Goal: Transaction & Acquisition: Purchase product/service

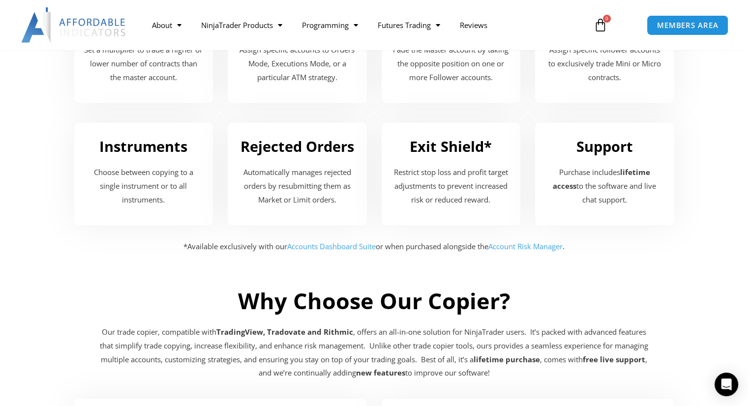
scroll to position [1338, 0]
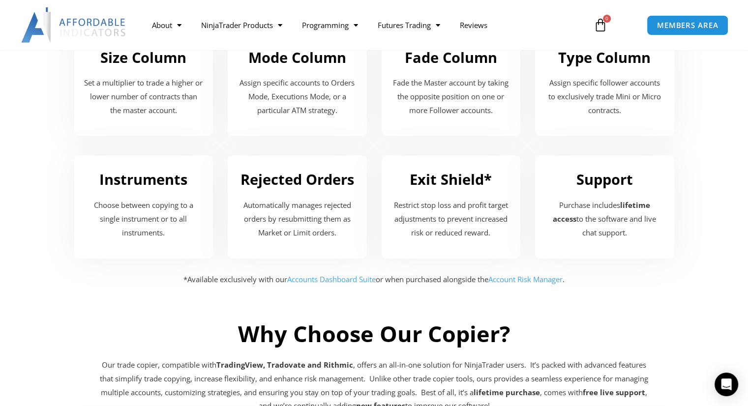
click at [308, 278] on link "Accounts Dashboard Suite" at bounding box center [331, 279] width 89 height 10
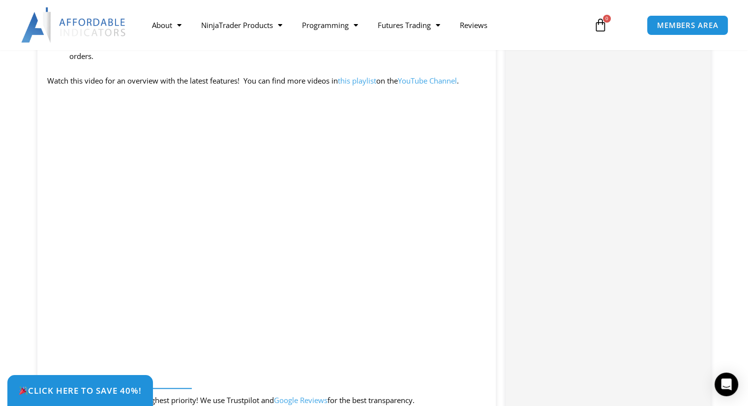
scroll to position [1027, 0]
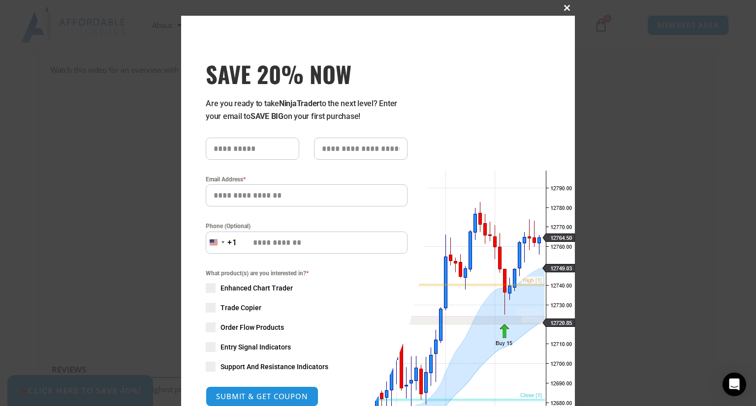
click at [563, 8] on span "SAVE 20% NOW popup" at bounding box center [567, 8] width 16 height 6
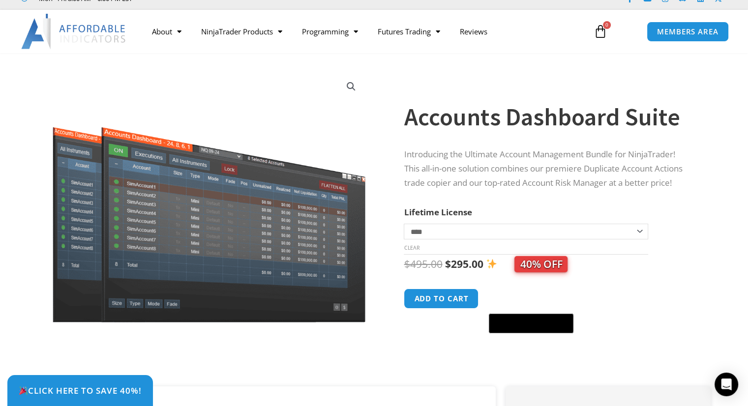
scroll to position [23, 0]
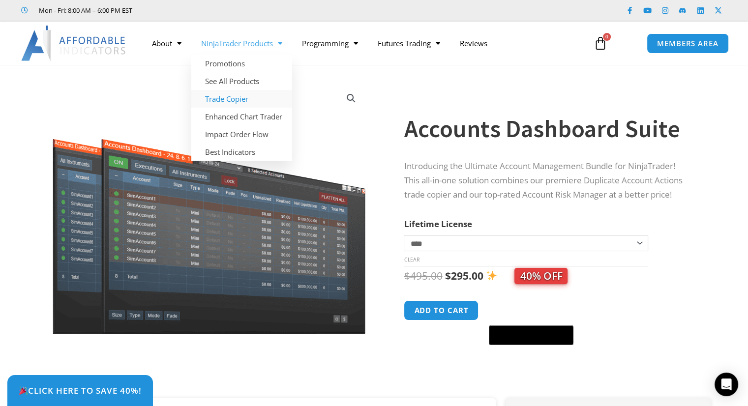
click at [228, 99] on link "Trade Copier" at bounding box center [241, 99] width 101 height 18
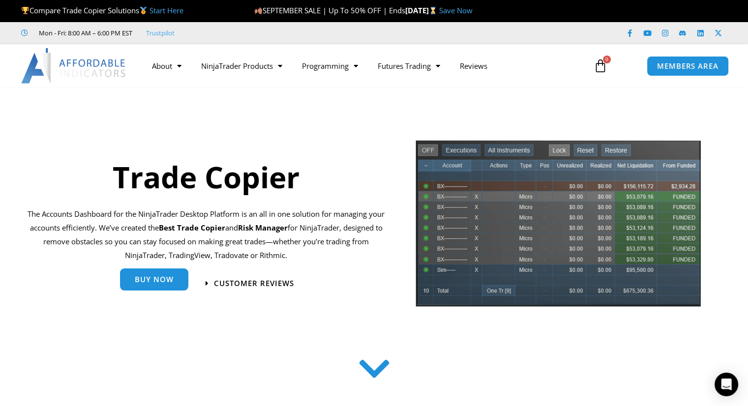
click at [142, 278] on span "Buy Now" at bounding box center [154, 279] width 39 height 7
